Goal: Information Seeking & Learning: Learn about a topic

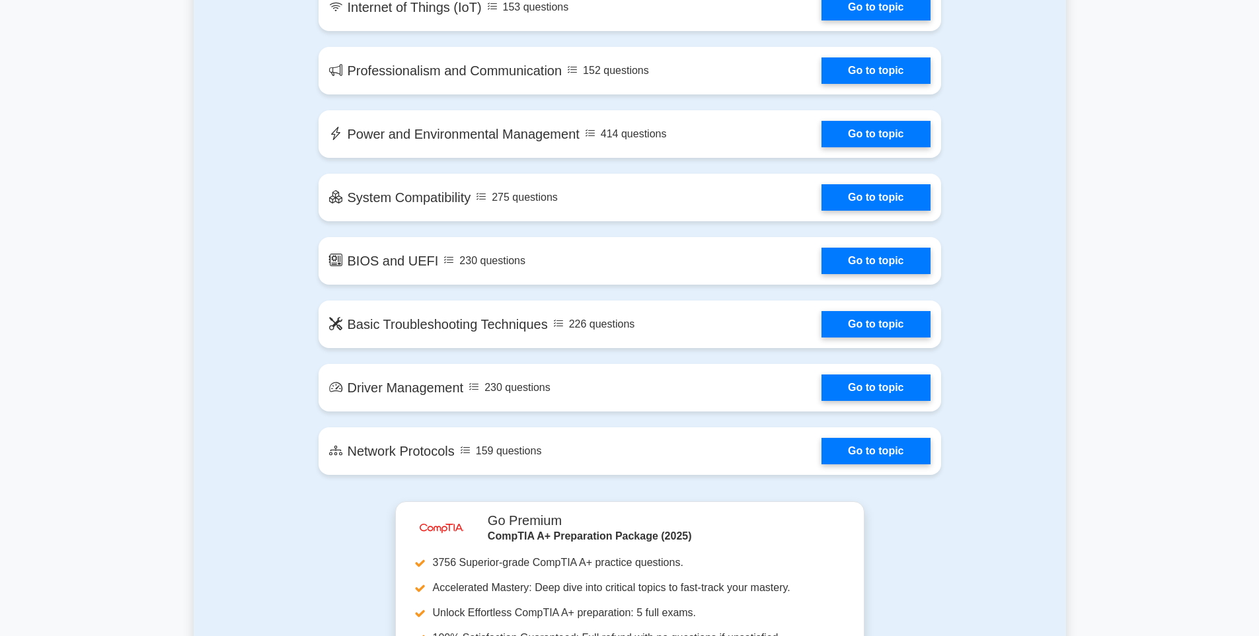
scroll to position [1916, 0]
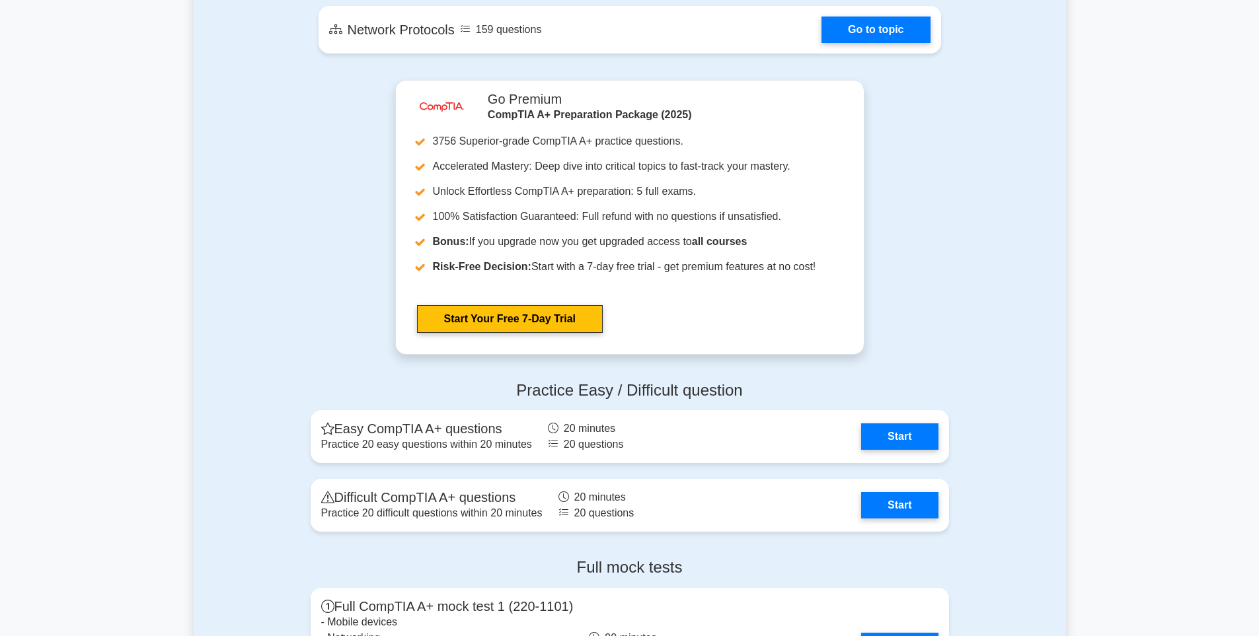
scroll to position [2313, 0]
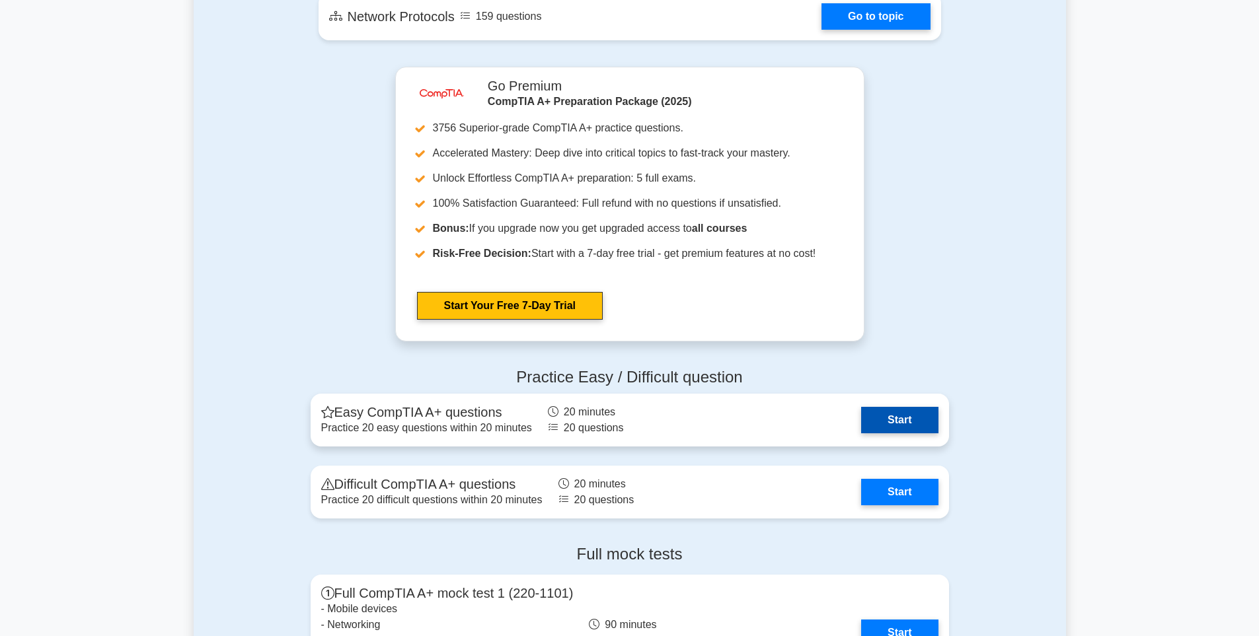
click at [861, 412] on link "Start" at bounding box center [899, 420] width 77 height 26
click at [883, 412] on link "Start" at bounding box center [899, 420] width 77 height 26
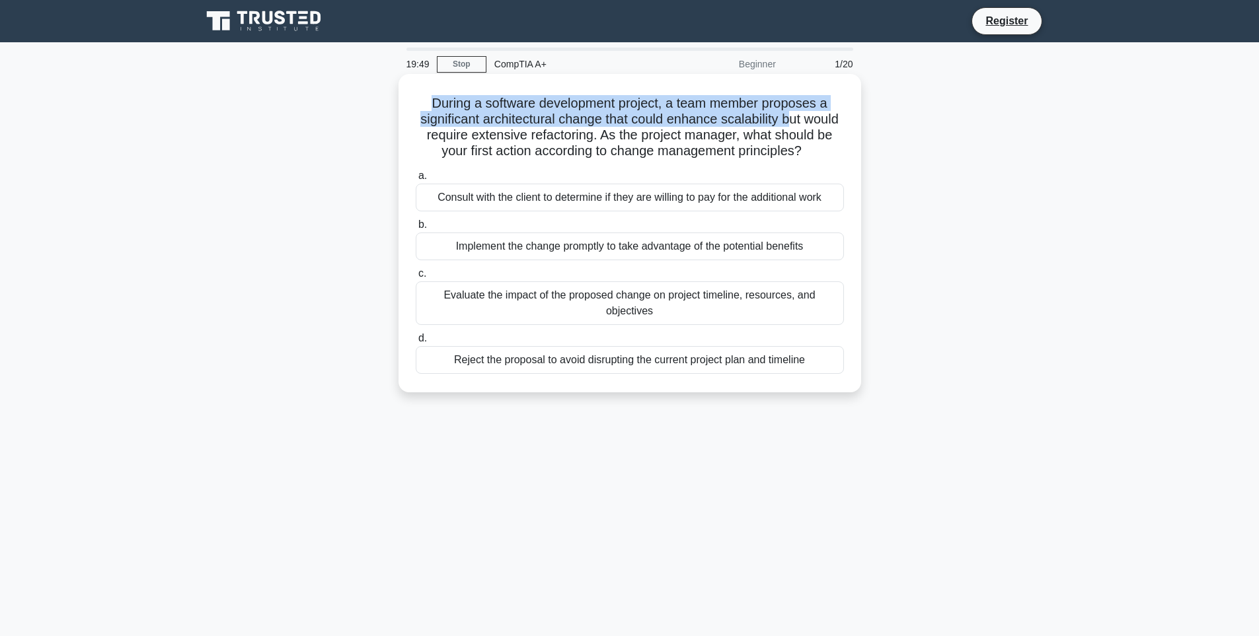
drag, startPoint x: 415, startPoint y: 103, endPoint x: 809, endPoint y: 124, distance: 395.0
click at [809, 124] on h5 "During a software development project, a team member proposes a significant arc…" at bounding box center [629, 127] width 431 height 65
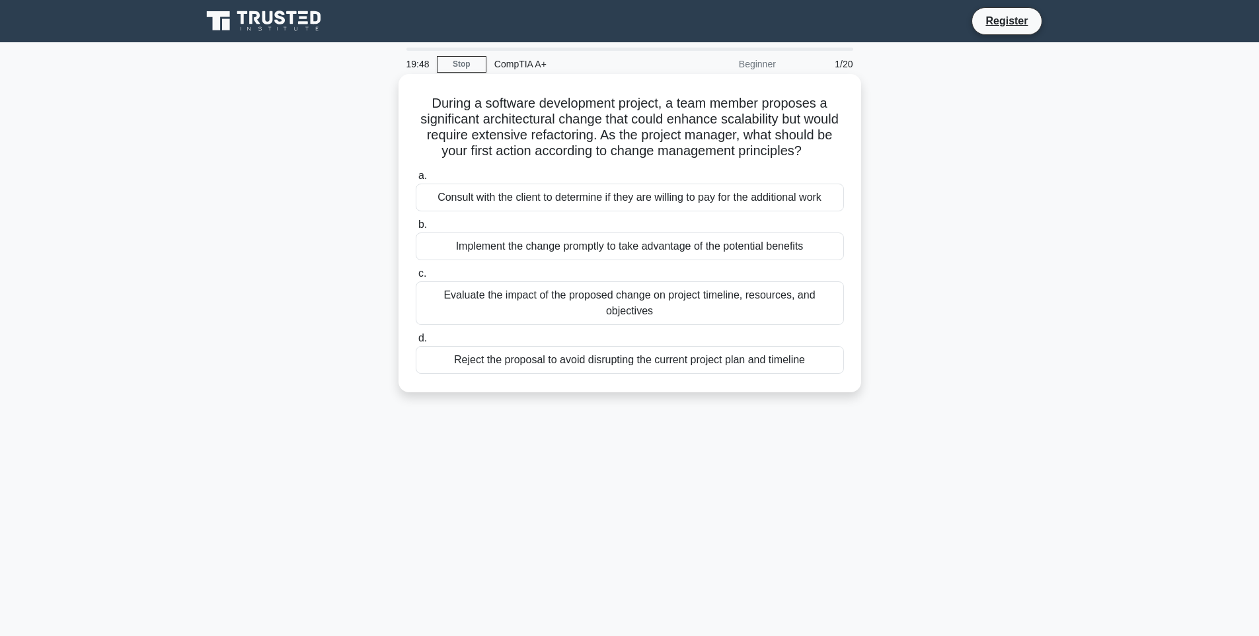
click at [826, 124] on h5 "During a software development project, a team member proposes a significant arc…" at bounding box center [629, 127] width 431 height 65
drag, startPoint x: 422, startPoint y: 137, endPoint x: 677, endPoint y: 166, distance: 256.0
click at [677, 160] on h5 "During a software development project, a team member proposes a significant arc…" at bounding box center [629, 127] width 431 height 65
click at [485, 190] on label "a. Consult with the client to determine if they are willing to pay for the addi…" at bounding box center [630, 190] width 428 height 44
click at [416, 180] on input "a. Consult with the client to determine if they are willing to pay for the addi…" at bounding box center [416, 176] width 0 height 9
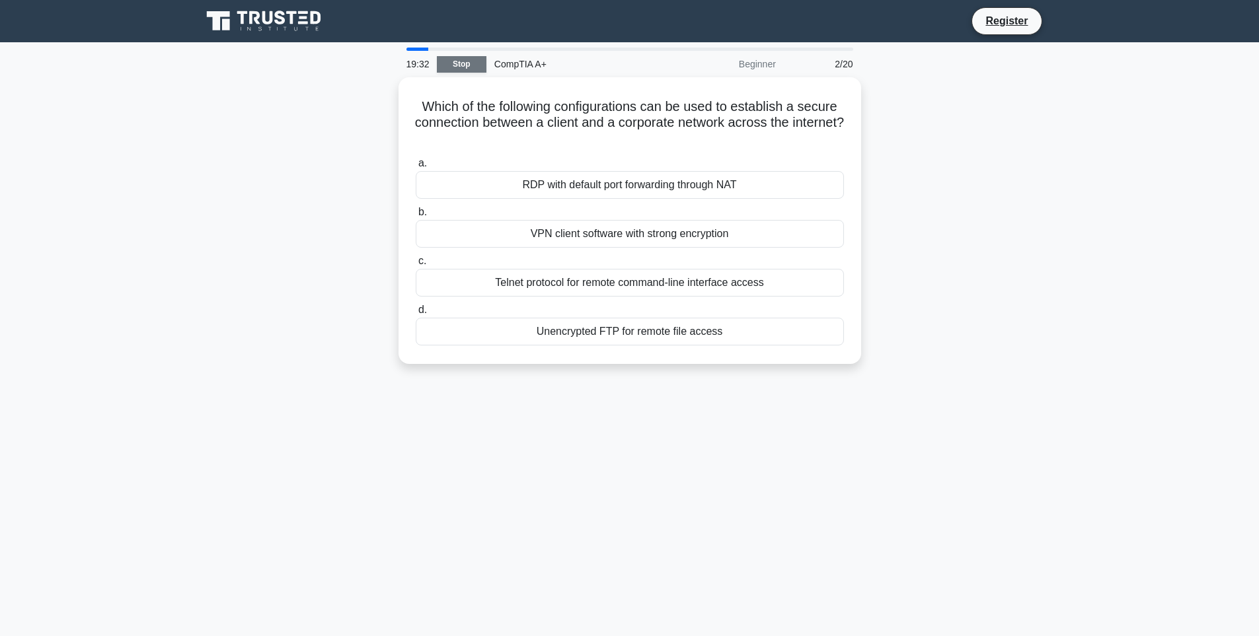
click at [465, 62] on link "Stop" at bounding box center [462, 64] width 50 height 17
click at [522, 67] on div "CompTIA A+" at bounding box center [577, 64] width 182 height 26
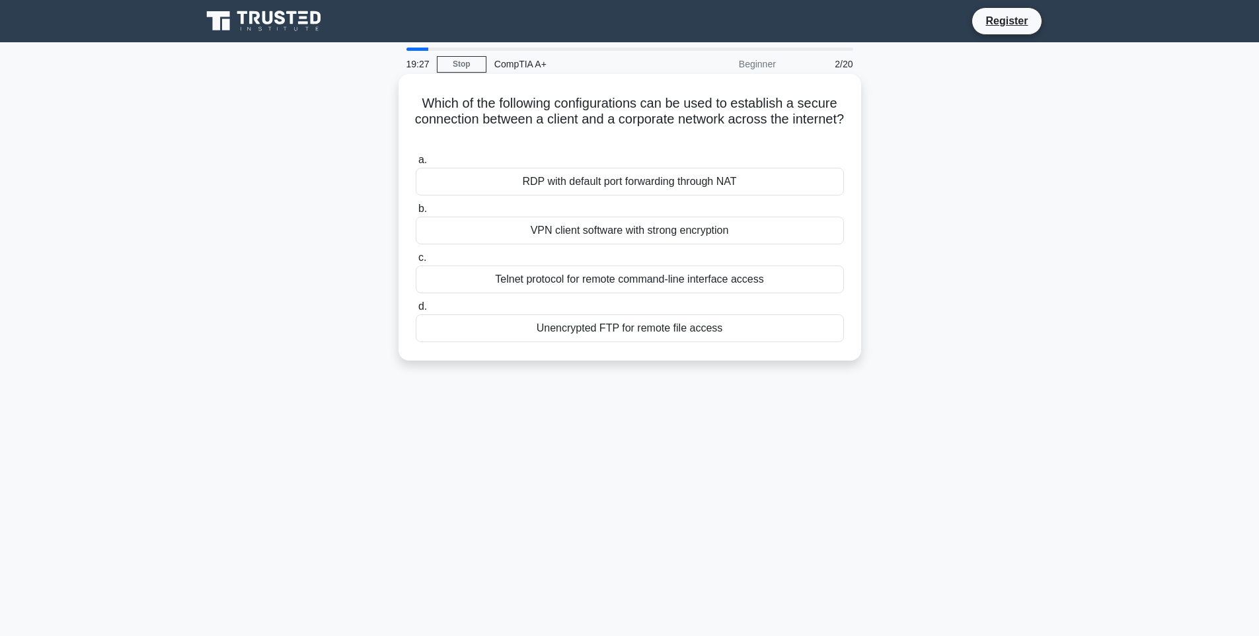
click at [419, 101] on h5 "Which of the following configurations can be used to establish a secure connect…" at bounding box center [629, 119] width 431 height 49
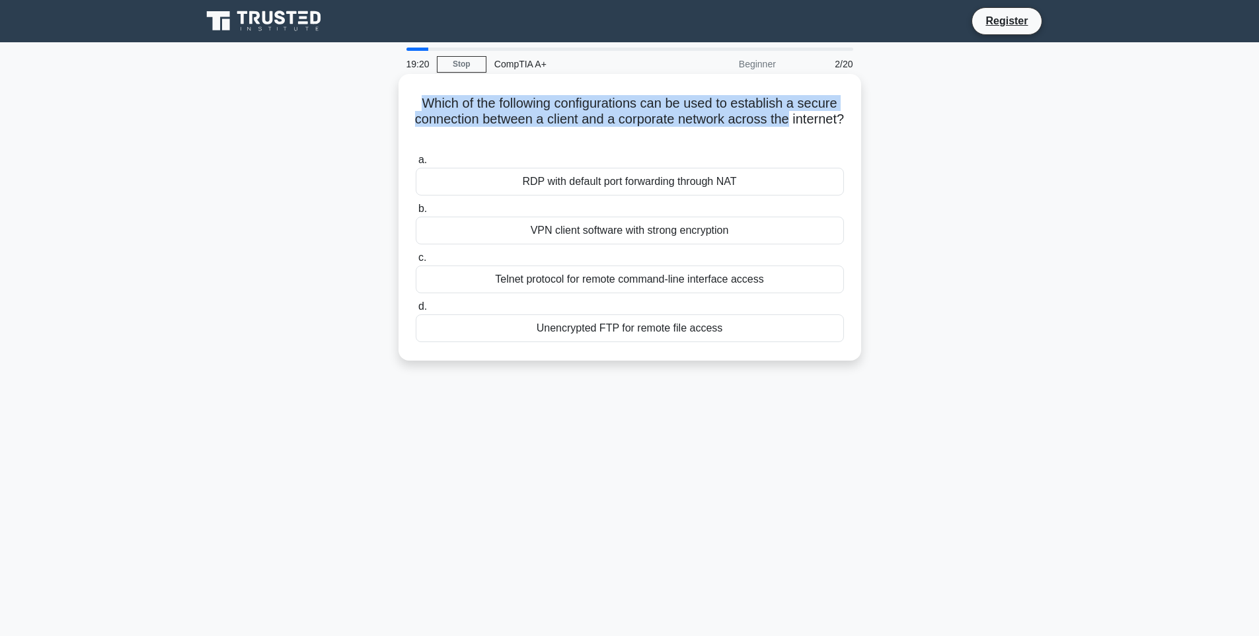
drag, startPoint x: 400, startPoint y: 100, endPoint x: 828, endPoint y: 126, distance: 428.3
click at [828, 126] on div "Which of the following configurations can be used to establish a secure connect…" at bounding box center [629, 217] width 463 height 287
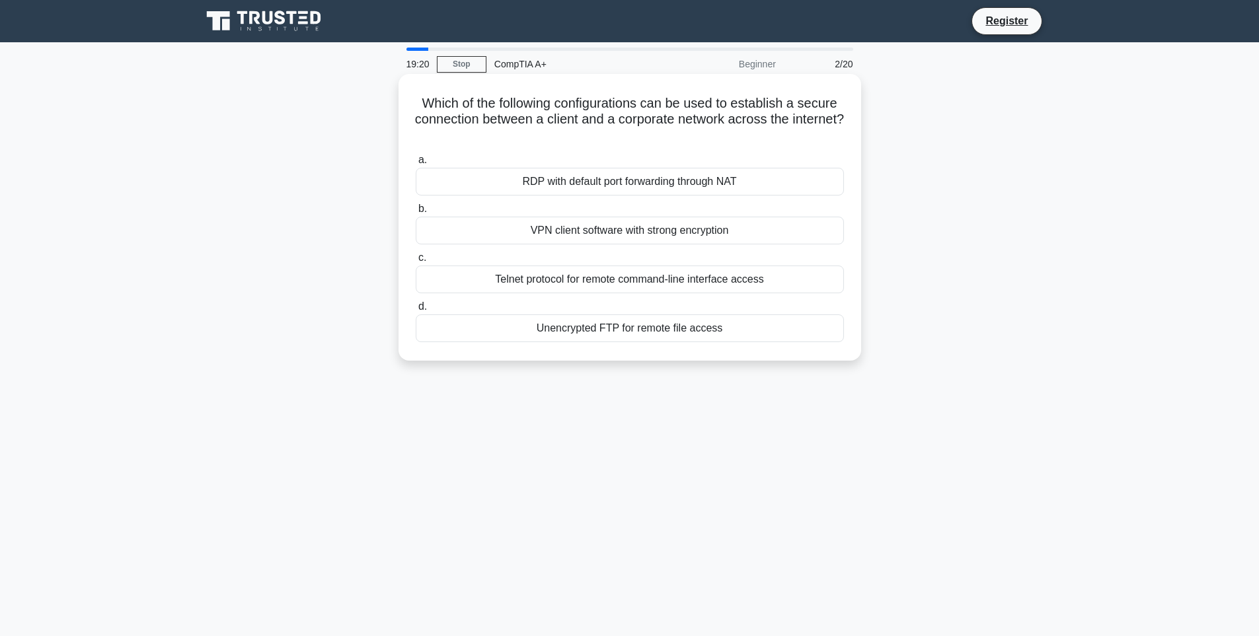
click at [675, 140] on h5 "Which of the following configurations can be used to establish a secure connect…" at bounding box center [629, 119] width 431 height 49
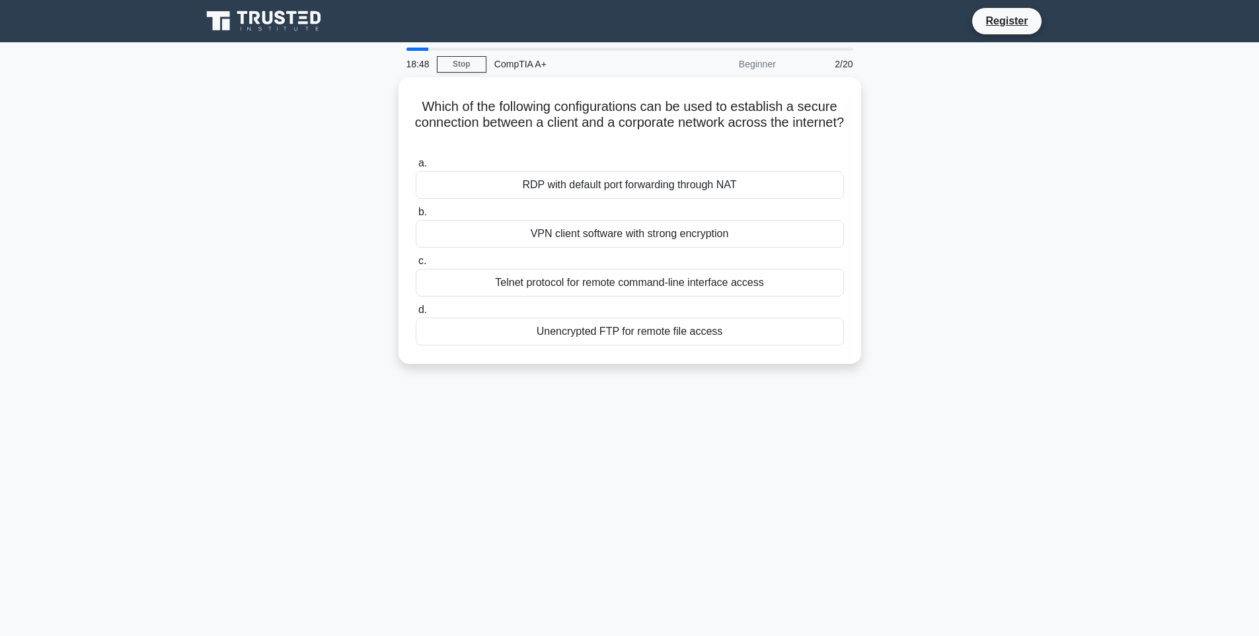
click at [317, 135] on div "Which of the following configurations can be used to establish a secure connect…" at bounding box center [630, 228] width 872 height 303
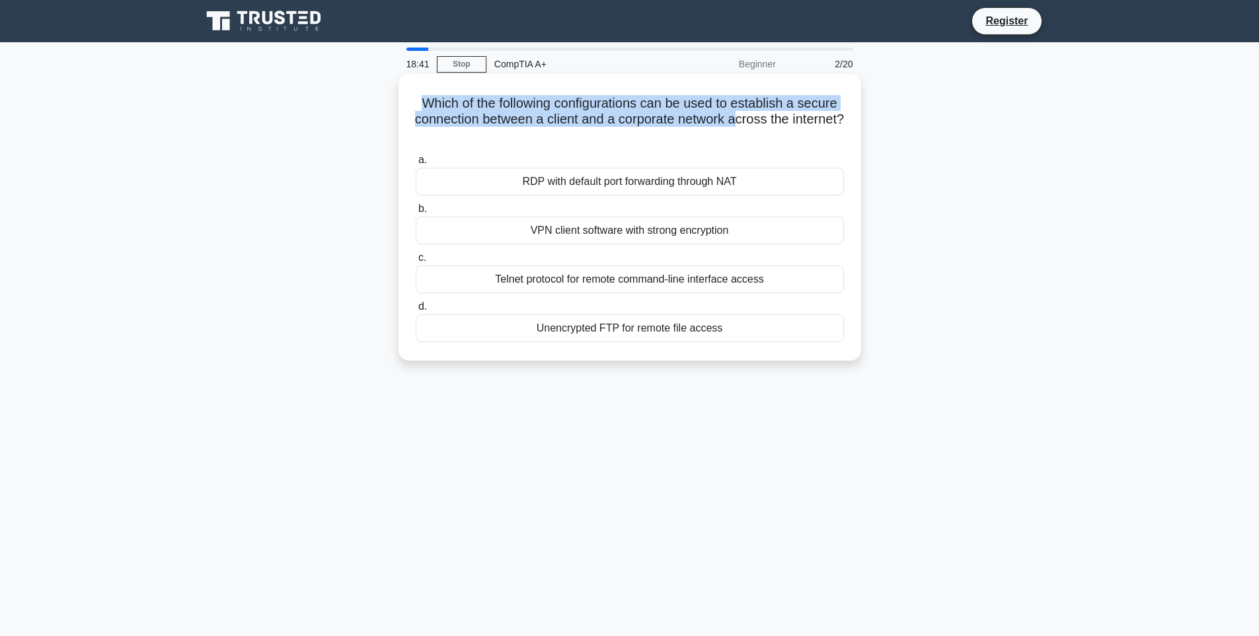
drag, startPoint x: 413, startPoint y: 101, endPoint x: 652, endPoint y: 114, distance: 238.9
click at [720, 115] on div "Which of the following configurations can be used to establish a secure connect…" at bounding box center [630, 217] width 452 height 276
click at [556, 124] on h5 "Which of the following configurations can be used to establish a secure connect…" at bounding box center [629, 119] width 431 height 49
drag, startPoint x: 408, startPoint y: 104, endPoint x: 820, endPoint y: 122, distance: 412.0
click at [820, 122] on div "Which of the following configurations can be used to establish a secure connect…" at bounding box center [630, 217] width 452 height 276
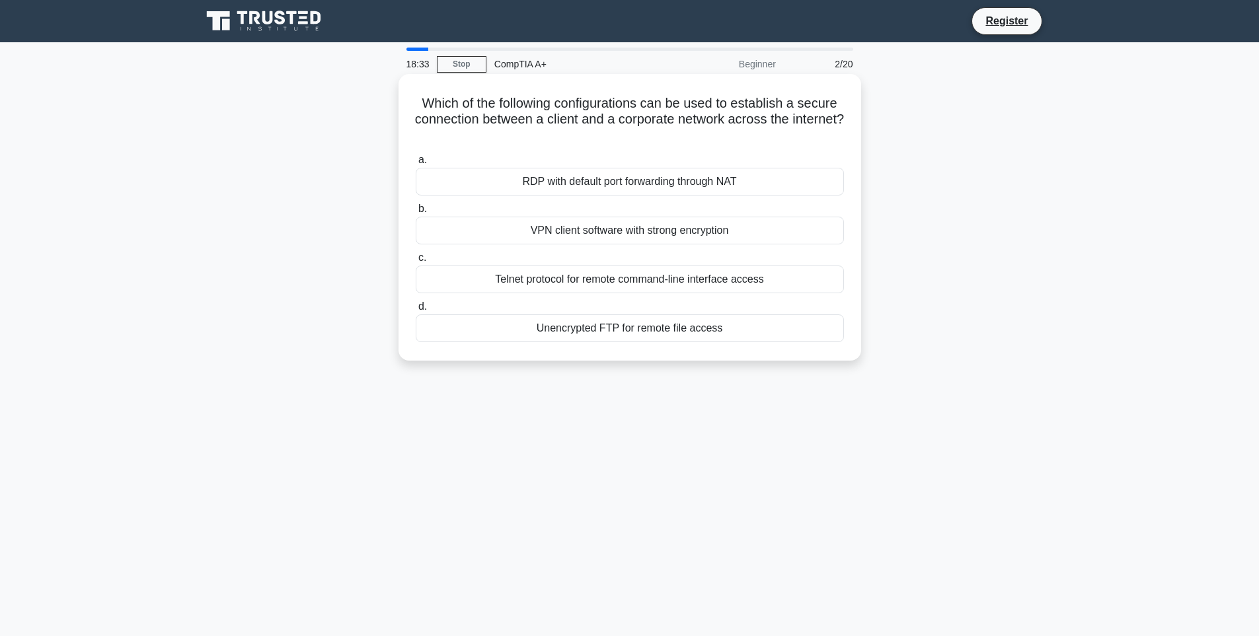
click at [789, 135] on h5 "Which of the following configurations can be used to establish a secure connect…" at bounding box center [629, 119] width 431 height 49
